Goal: Task Accomplishment & Management: Use online tool/utility

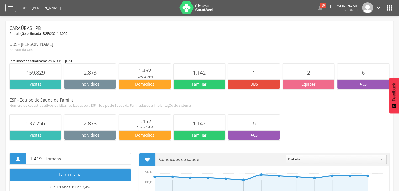
click at [10, 8] on icon "" at bounding box center [11, 8] width 6 height 6
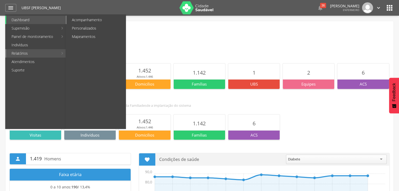
click at [81, 18] on link "Acompanhamento" at bounding box center [96, 20] width 59 height 8
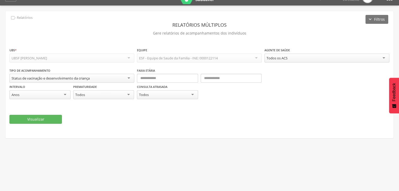
scroll to position [16, 0]
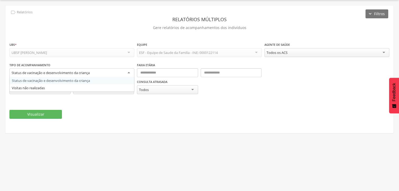
click at [115, 70] on div "Status de vacinação e desenvolvimento da criança" at bounding box center [71, 72] width 125 height 9
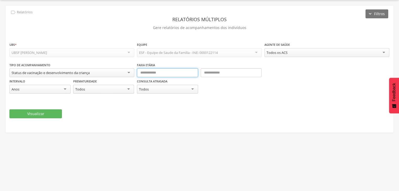
click at [172, 72] on input "text" at bounding box center [167, 72] width 61 height 9
type input "**"
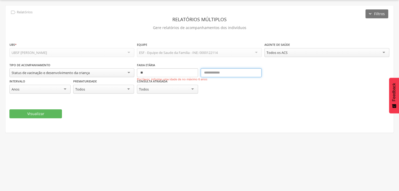
click at [206, 72] on input "text" at bounding box center [230, 72] width 61 height 9
type input "**"
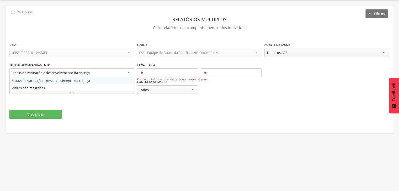
click at [104, 70] on div "Status de vacinação e desenvolvimento da criança" at bounding box center [71, 72] width 125 height 9
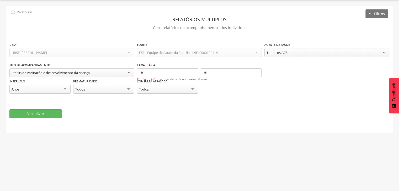
click at [86, 44] on div "**********" at bounding box center [71, 50] width 125 height 17
click at [332, 50] on div "Todos os ACS" at bounding box center [326, 52] width 125 height 9
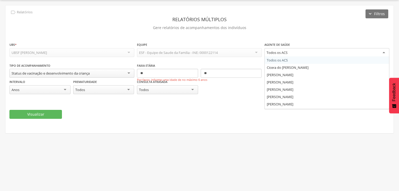
click at [331, 50] on div "Todos os ACS" at bounding box center [326, 52] width 125 height 9
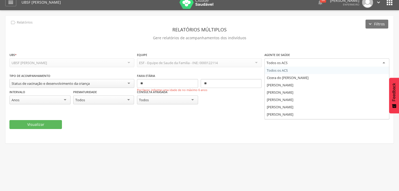
scroll to position [0, 0]
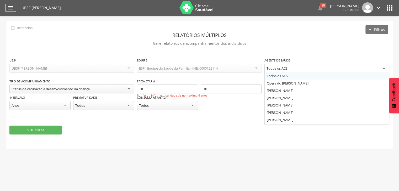
click at [16, 6] on div "" at bounding box center [10, 8] width 11 height 8
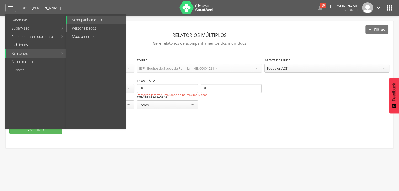
click at [83, 28] on link "Personalizados" at bounding box center [96, 28] width 59 height 8
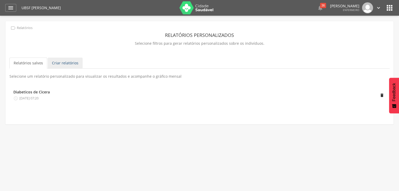
click at [59, 66] on link "Criar relatórios" at bounding box center [65, 63] width 35 height 11
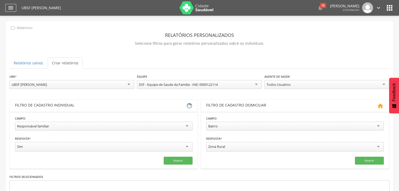
click at [14, 8] on div "" at bounding box center [10, 8] width 11 height 8
